Goal: Find specific page/section: Find specific page/section

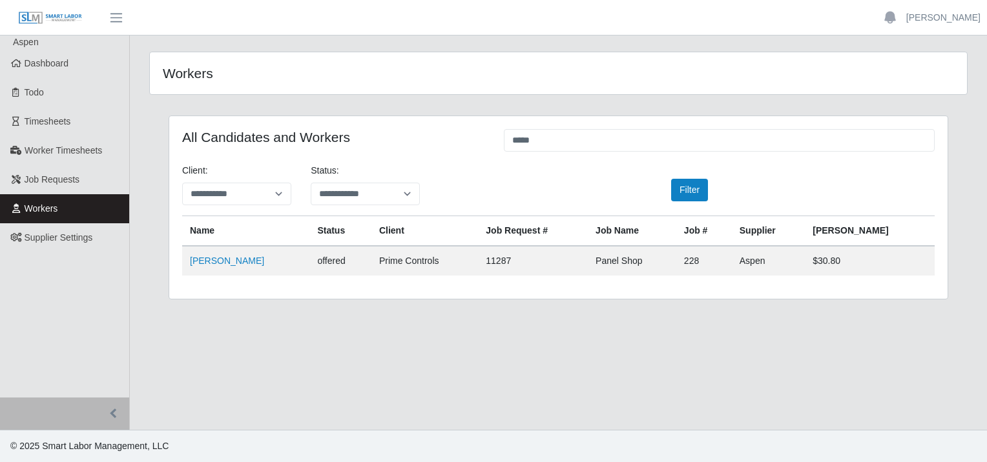
type input "*****"
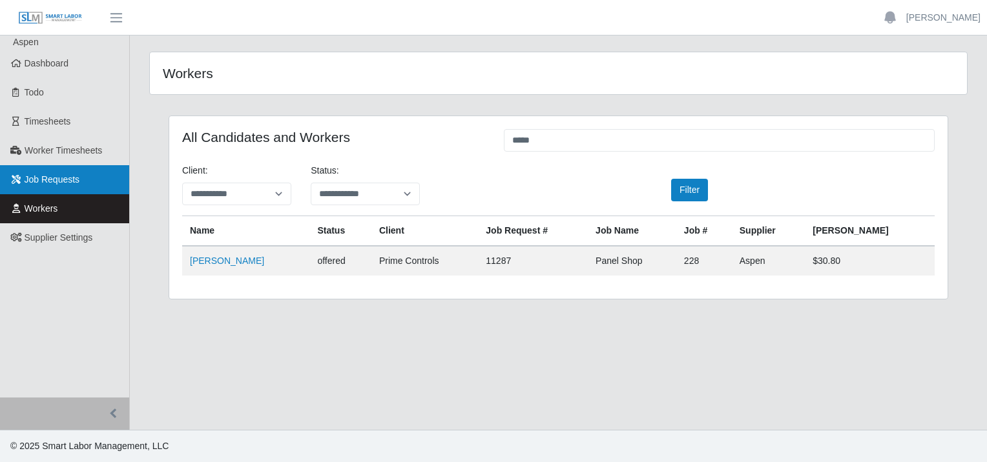
click at [46, 176] on span "Job Requests" at bounding box center [53, 179] width 56 height 10
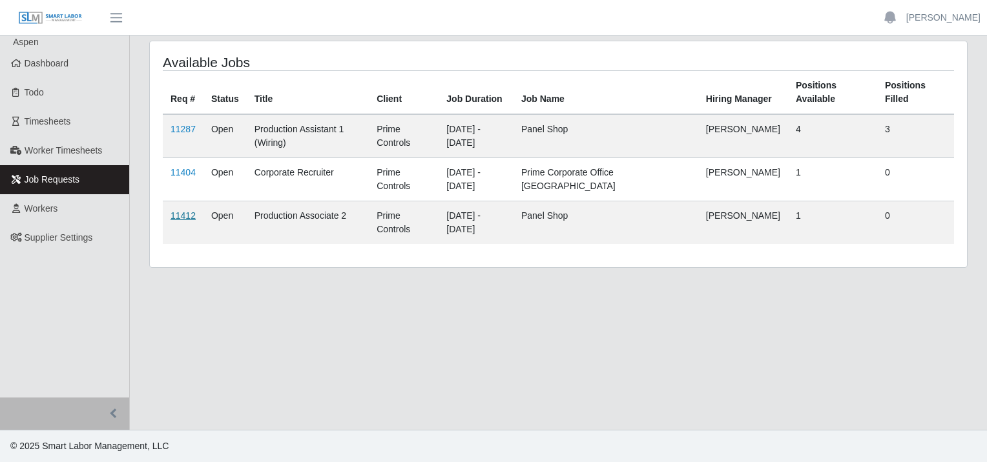
click at [179, 213] on link "11412" at bounding box center [182, 215] width 25 height 10
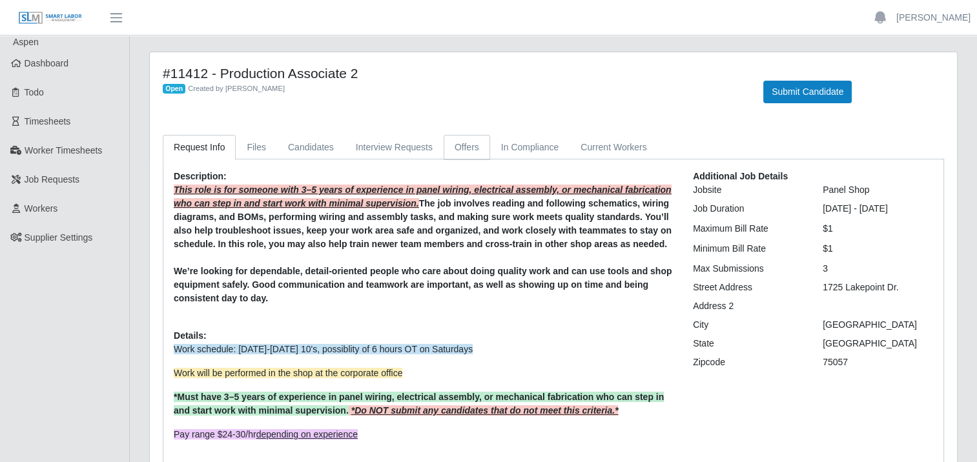
click at [452, 150] on link "Offers" at bounding box center [467, 147] width 46 height 25
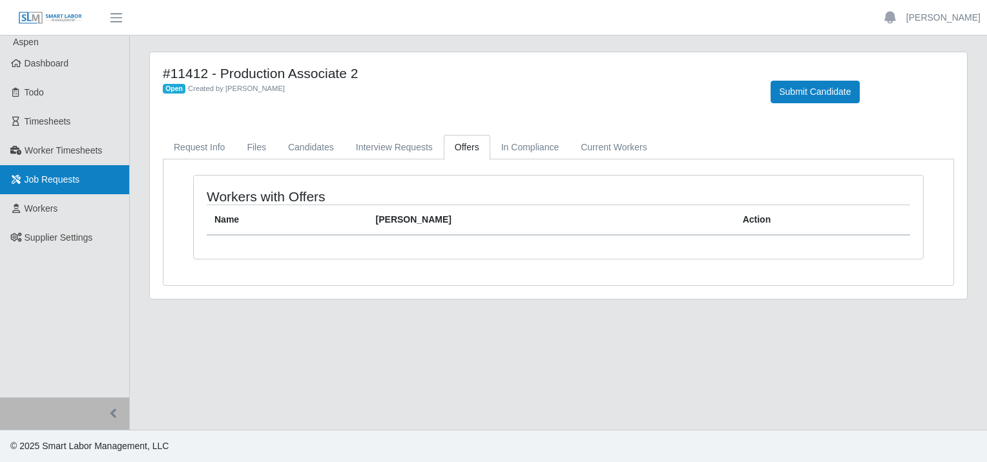
click at [49, 178] on span "Job Requests" at bounding box center [53, 179] width 56 height 10
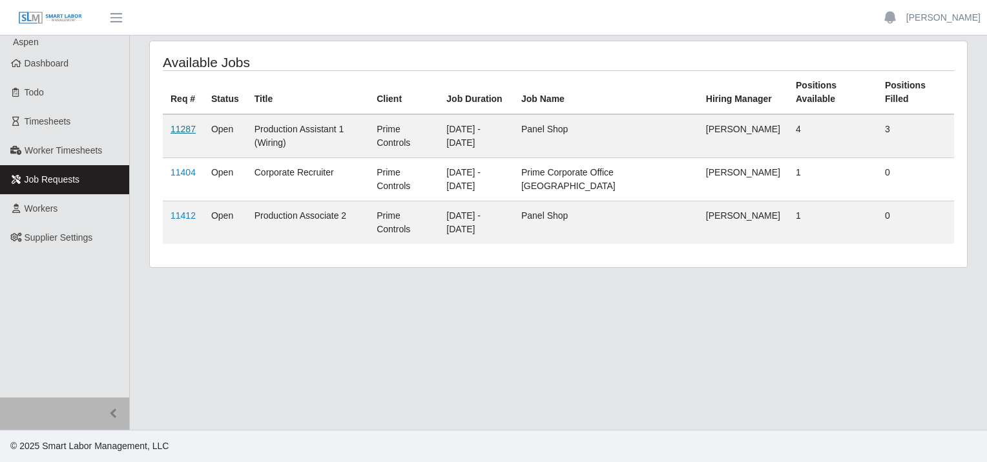
click at [183, 129] on link "11287" at bounding box center [182, 129] width 25 height 10
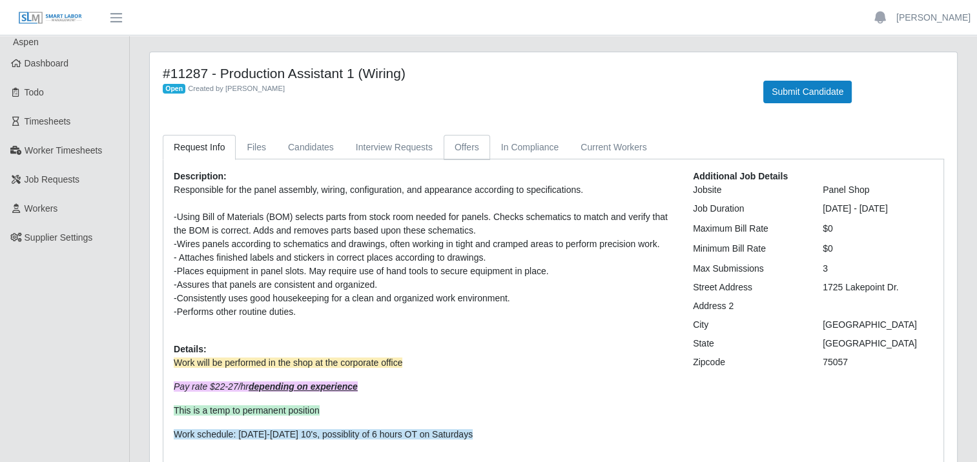
click at [453, 147] on link "Offers" at bounding box center [467, 147] width 46 height 25
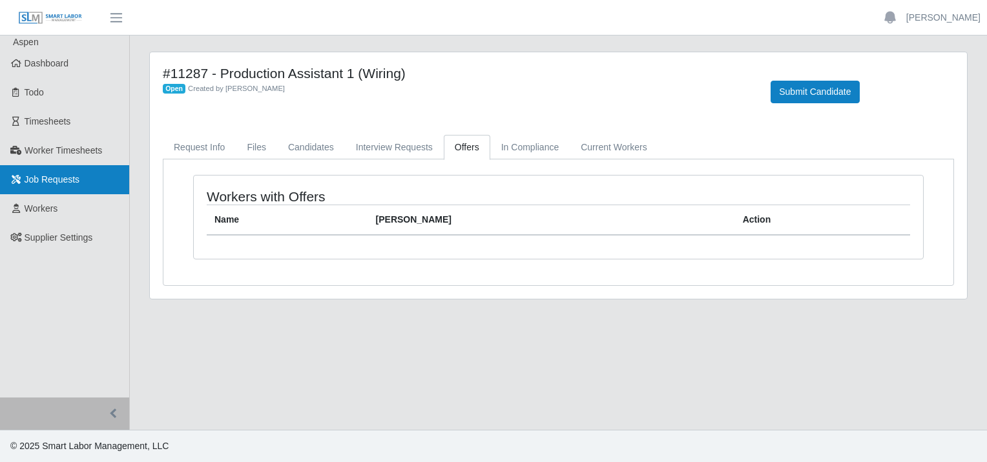
click at [72, 179] on span "Job Requests" at bounding box center [53, 179] width 56 height 10
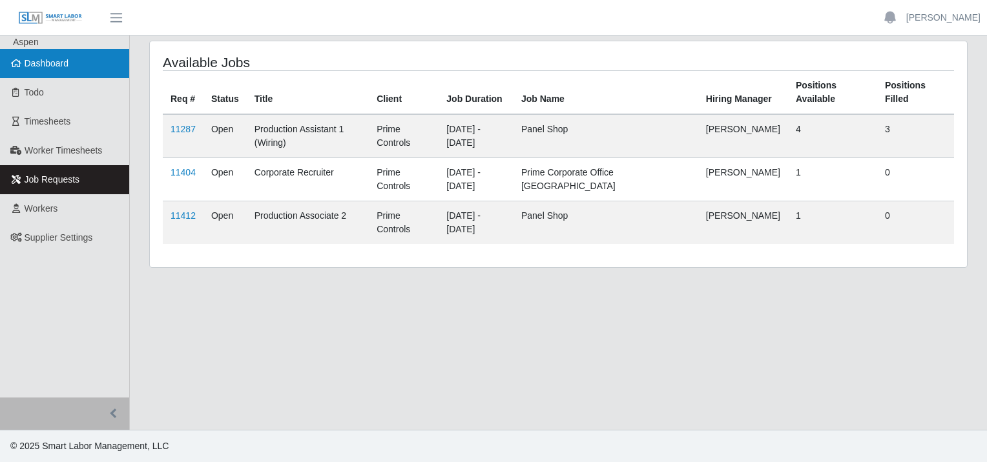
click at [44, 58] on span "Dashboard" at bounding box center [47, 63] width 45 height 10
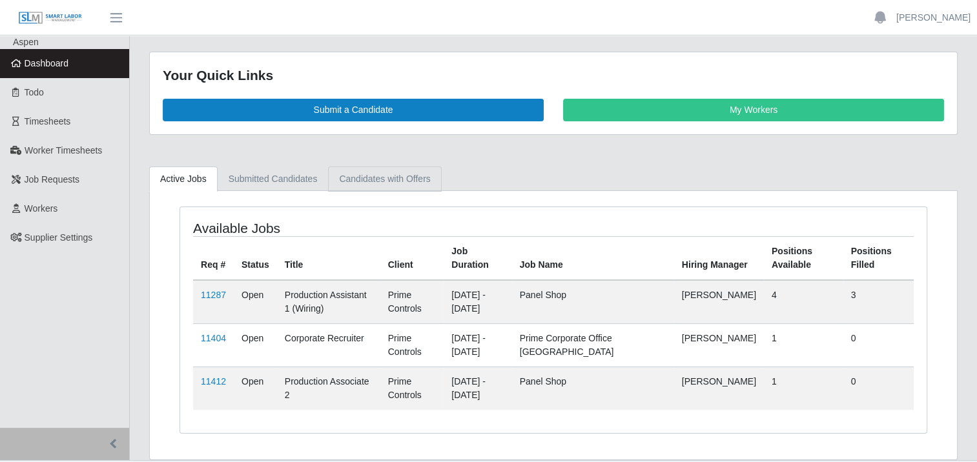
click at [387, 175] on link "Candidates with Offers" at bounding box center [384, 179] width 113 height 25
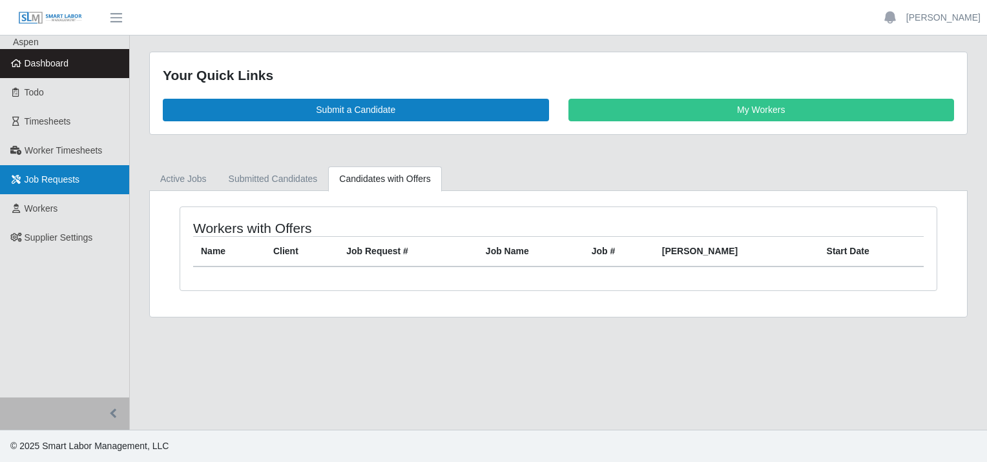
click at [50, 170] on link "Job Requests" at bounding box center [64, 179] width 129 height 29
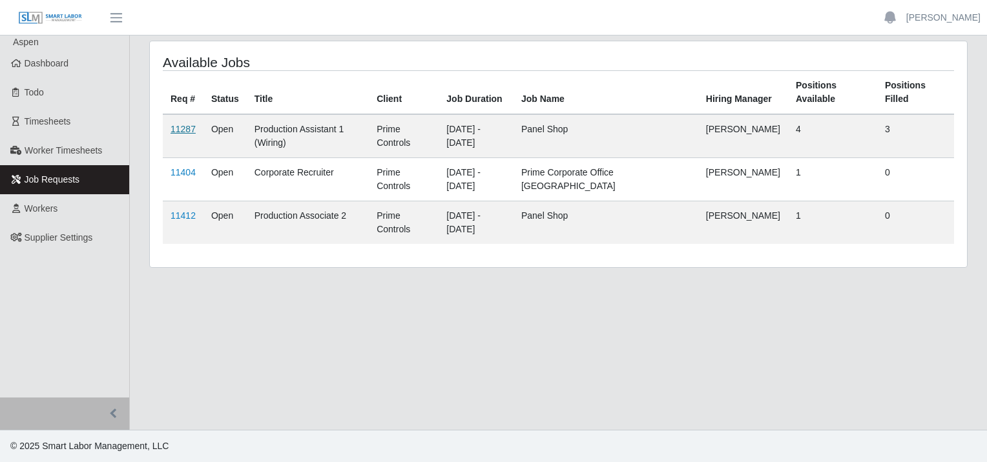
click at [183, 124] on link "11287" at bounding box center [182, 129] width 25 height 10
